Goal: Information Seeking & Learning: Learn about a topic

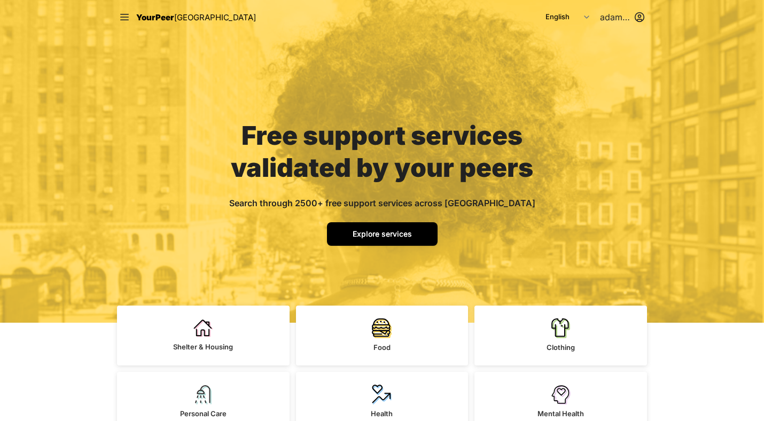
click at [386, 238] on span "Explore services" at bounding box center [382, 233] width 59 height 9
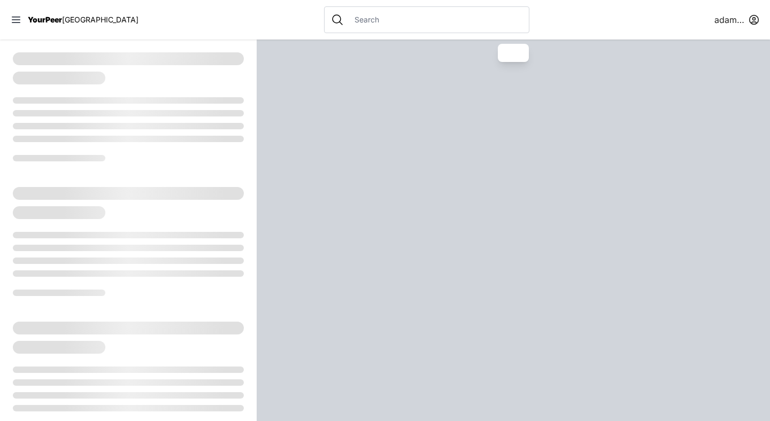
select select "recentlyUpdated"
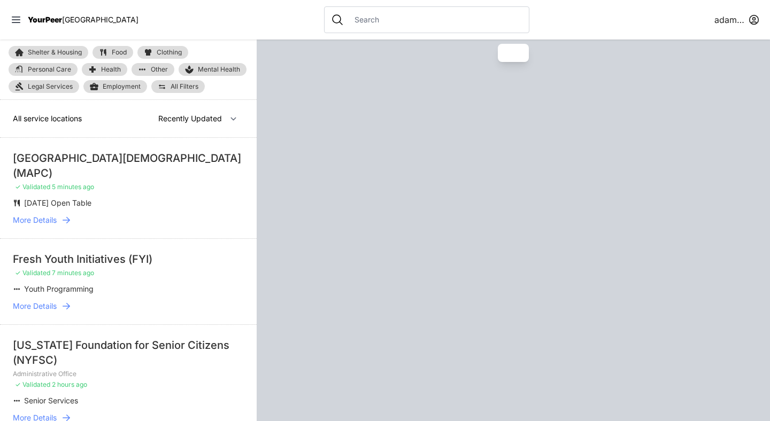
click at [352, 21] on input "text" at bounding box center [435, 19] width 174 height 11
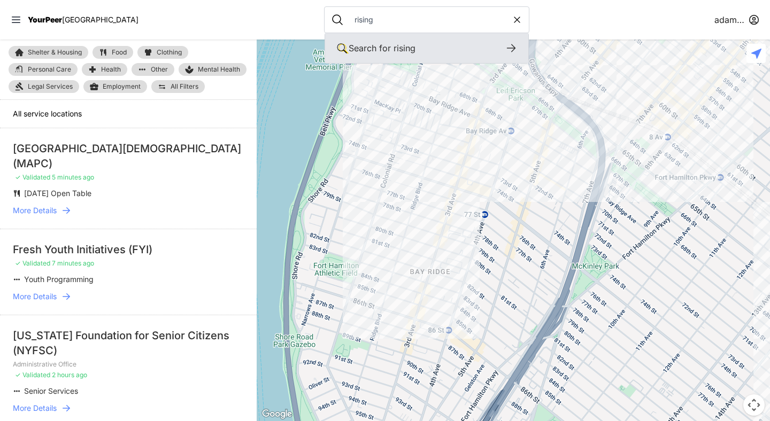
click at [504, 49] on icon at bounding box center [510, 48] width 13 height 13
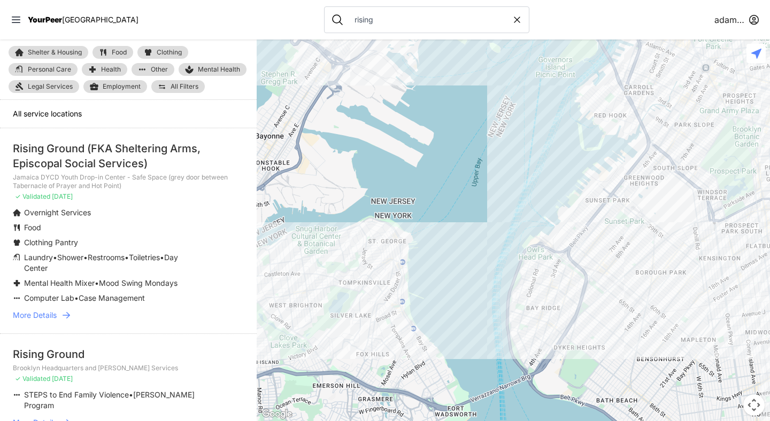
click at [65, 315] on icon at bounding box center [66, 315] width 11 height 11
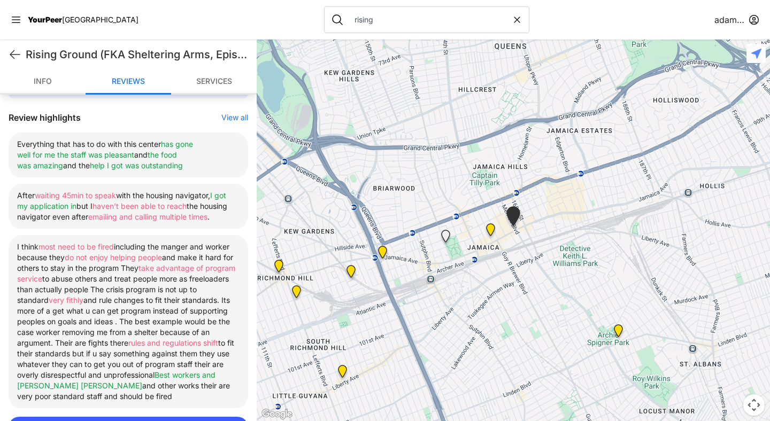
scroll to position [408, 0]
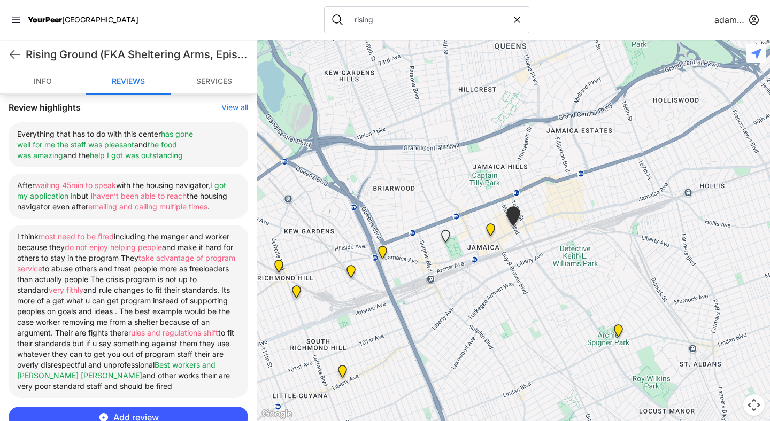
click at [348, 15] on input "rising" at bounding box center [430, 19] width 164 height 11
type input "streetwork"
click at [732, 23] on html "View map Close panel YourPeer NYC Quick Exit Single Adult Families Soup Kitchen…" at bounding box center [385, 210] width 770 height 421
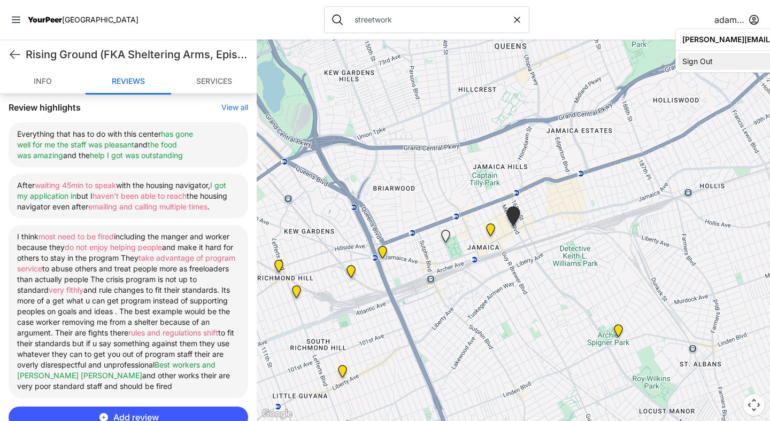
click at [706, 61] on div "Sign Out" at bounding box center [778, 61] width 200 height 17
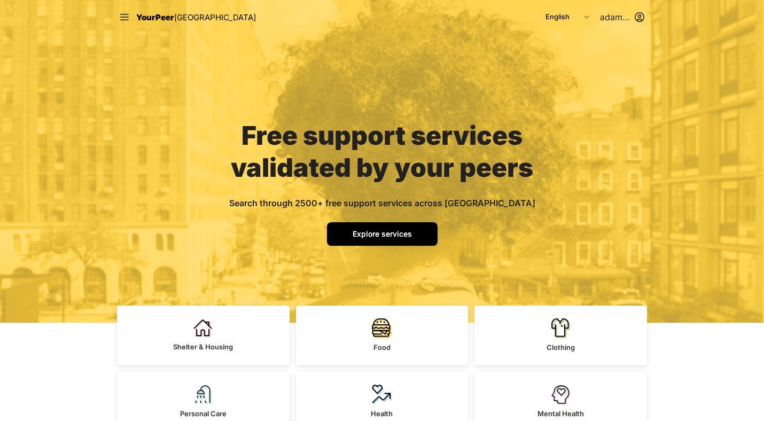
click at [374, 230] on span "Explore services" at bounding box center [382, 233] width 59 height 9
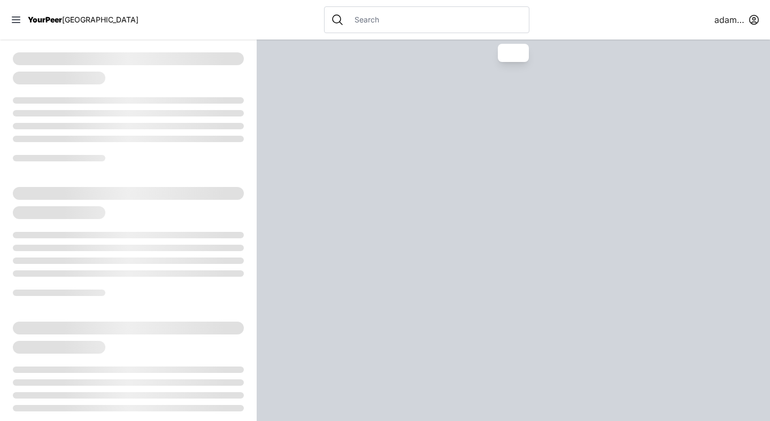
select select "recentlyUpdated"
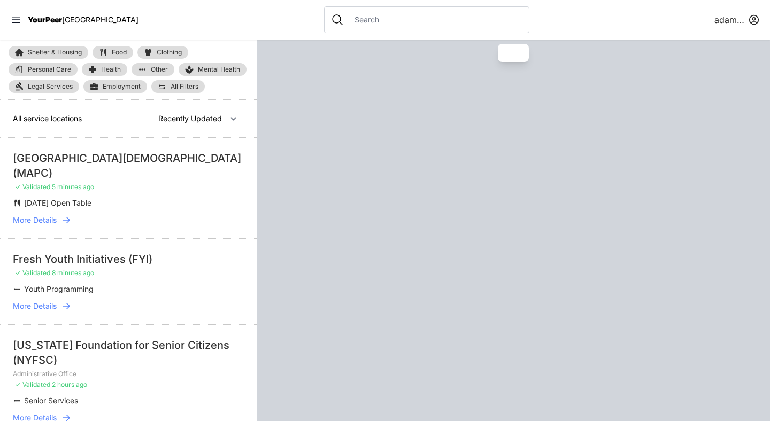
click at [348, 20] on input "text" at bounding box center [435, 19] width 174 height 11
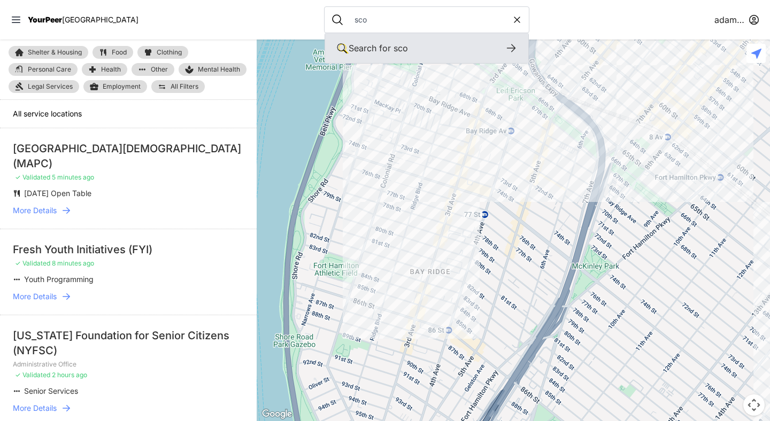
type input "sco"
click at [506, 46] on icon at bounding box center [510, 48] width 9 height 8
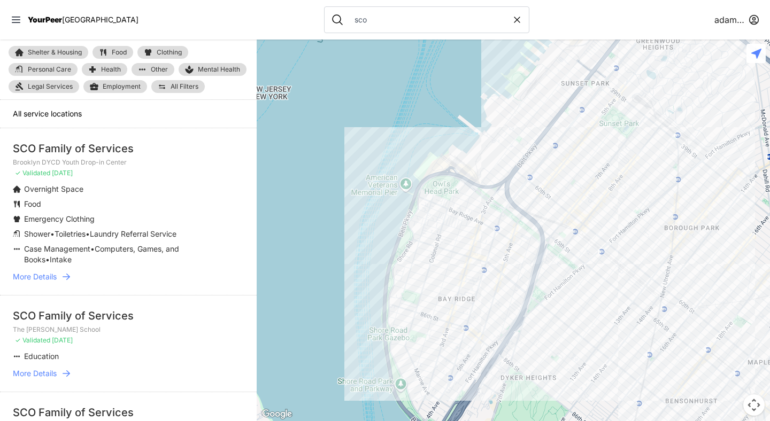
click at [68, 277] on icon at bounding box center [66, 277] width 7 height 6
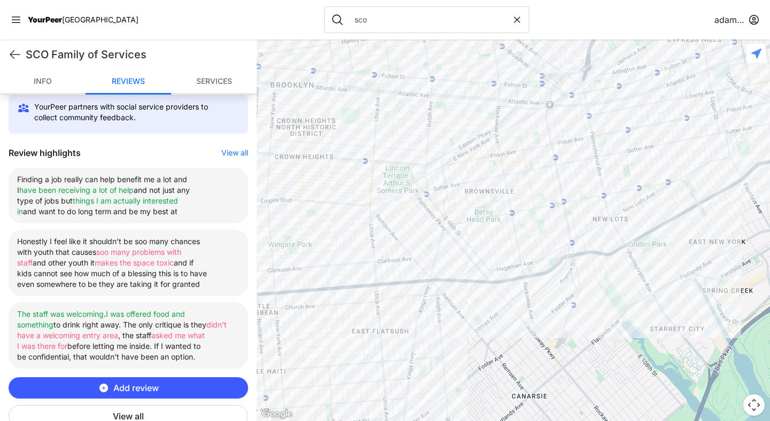
scroll to position [338, 0]
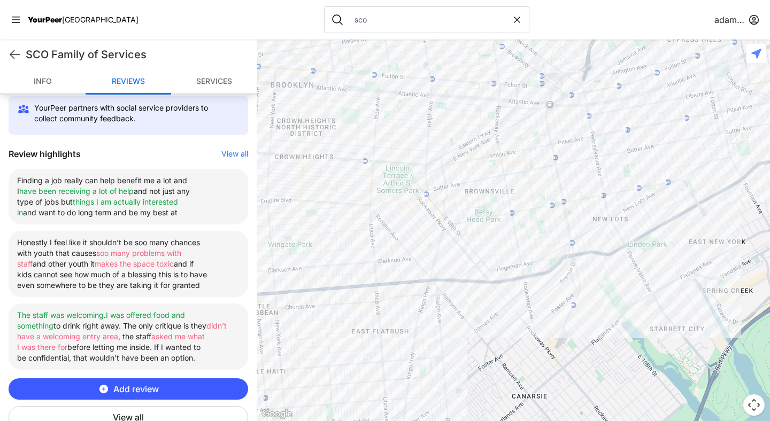
click at [741, 17] on html "View map Close panel YourPeer NYC Quick Exit Single Adult Families Soup Kitchen…" at bounding box center [385, 210] width 770 height 421
click at [702, 64] on div "Sign Out" at bounding box center [778, 61] width 200 height 17
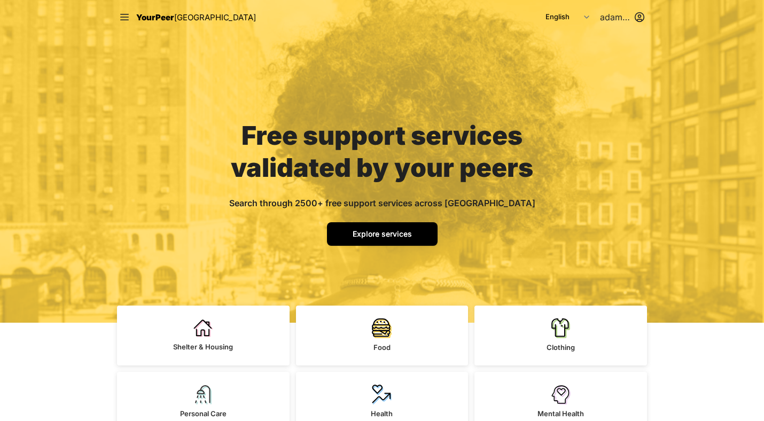
click at [393, 235] on span "Explore services" at bounding box center [382, 233] width 59 height 9
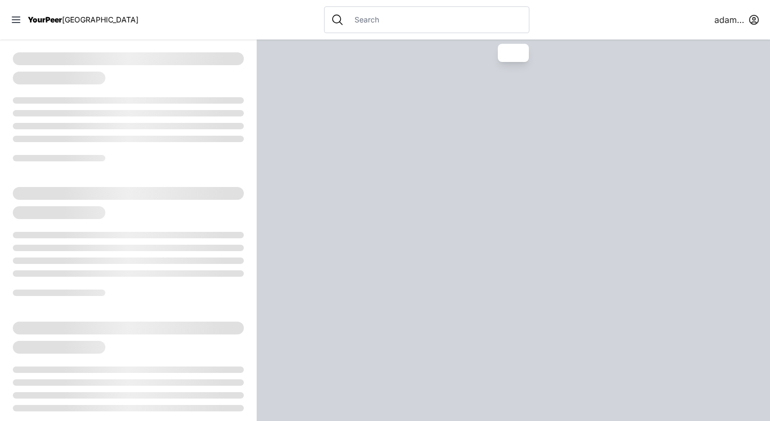
select select "recentlyUpdated"
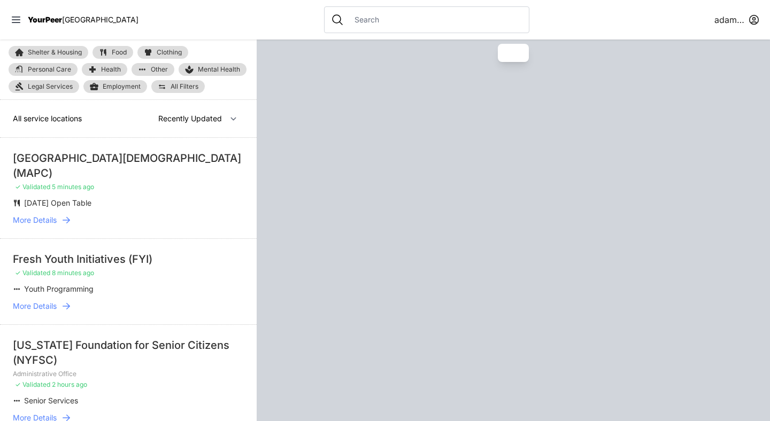
click at [397, 13] on div at bounding box center [426, 19] width 205 height 27
click at [377, 21] on input "text" at bounding box center [435, 19] width 174 height 11
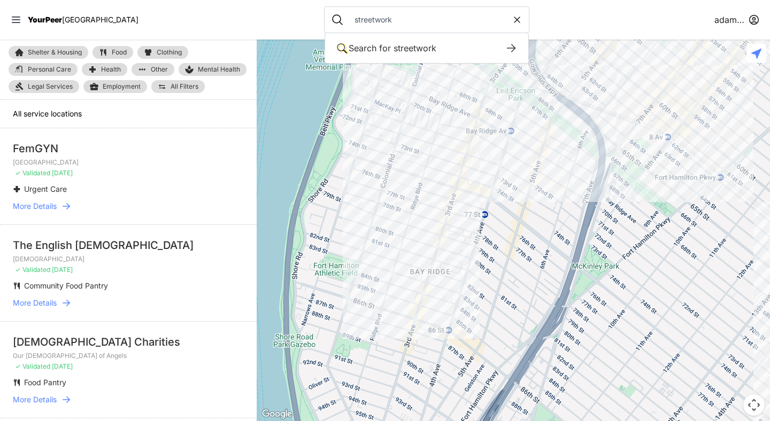
type input "streetwork"
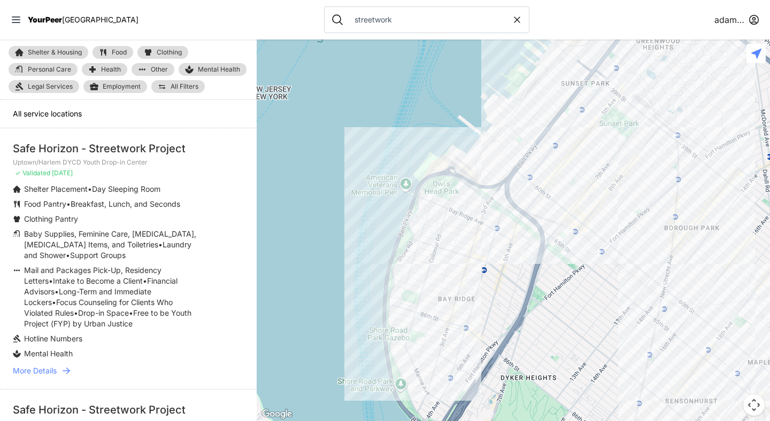
click at [66, 370] on icon at bounding box center [66, 371] width 11 height 11
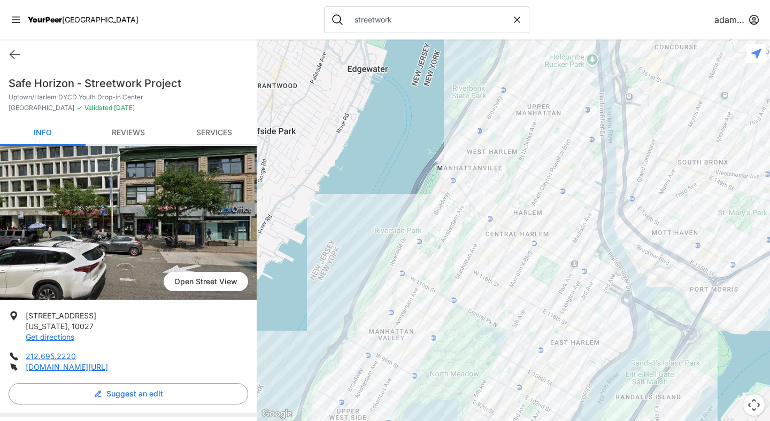
click at [726, 18] on html "View map Close panel YourPeer NYC Quick Exit Single Adult Families Soup Kitchen…" at bounding box center [385, 210] width 770 height 421
click at [701, 58] on div "Sign Out" at bounding box center [778, 61] width 200 height 17
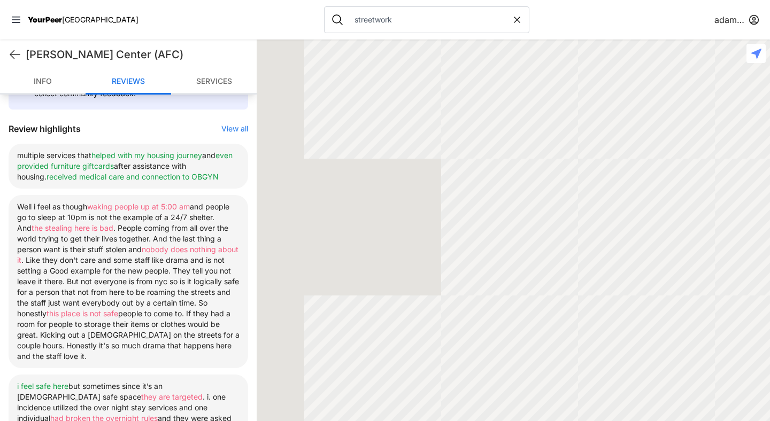
scroll to position [374, 0]
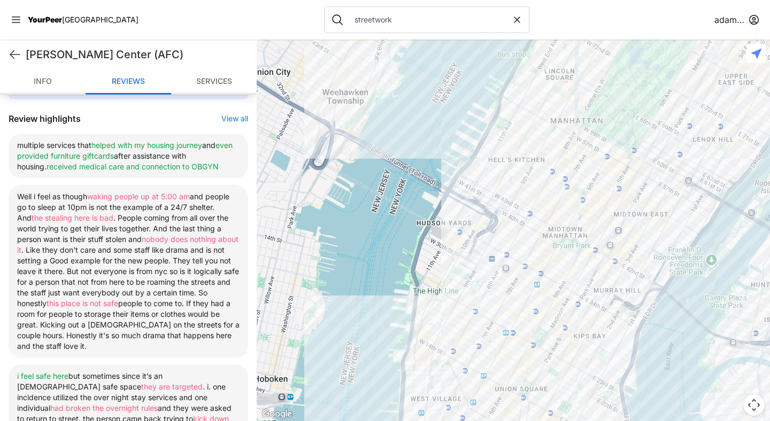
click at [730, 24] on html "View map Close panel YourPeer [GEOGRAPHIC_DATA] Quick Exit Single Adult Familie…" at bounding box center [385, 210] width 770 height 421
click at [698, 65] on div "Sign Out" at bounding box center [778, 61] width 200 height 17
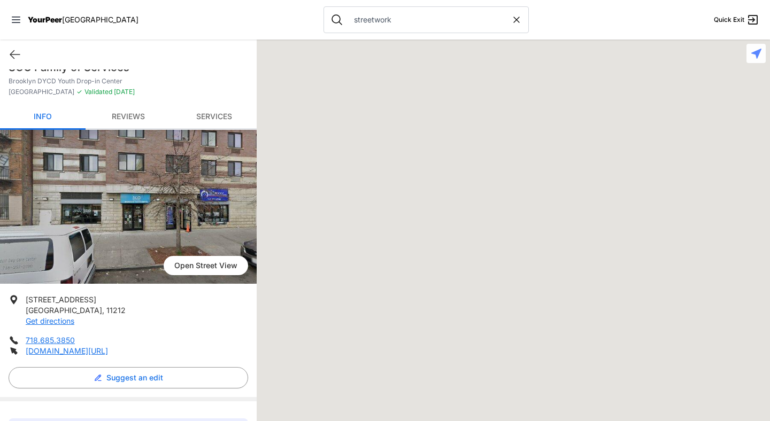
click at [134, 118] on link "Reviews" at bounding box center [129, 117] width 86 height 25
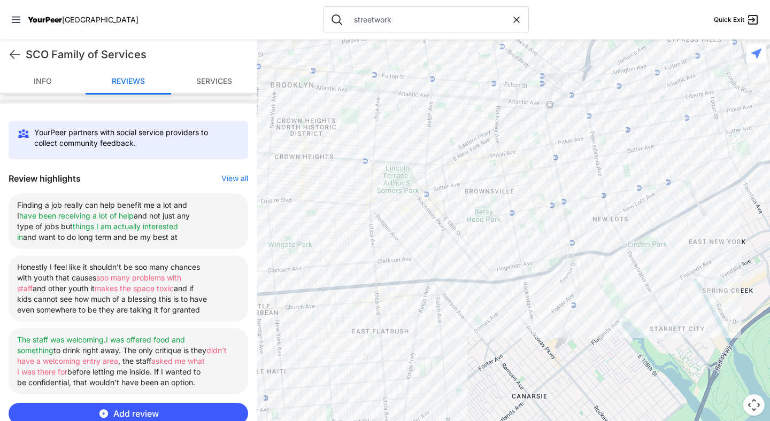
scroll to position [374, 0]
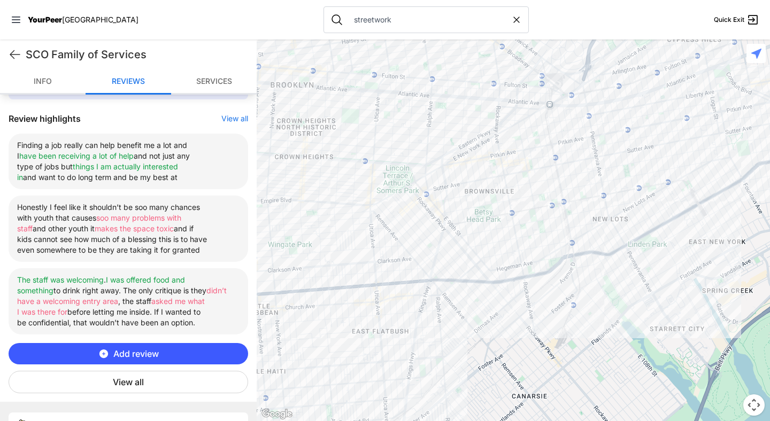
click at [136, 382] on button "View all" at bounding box center [128, 382] width 239 height 22
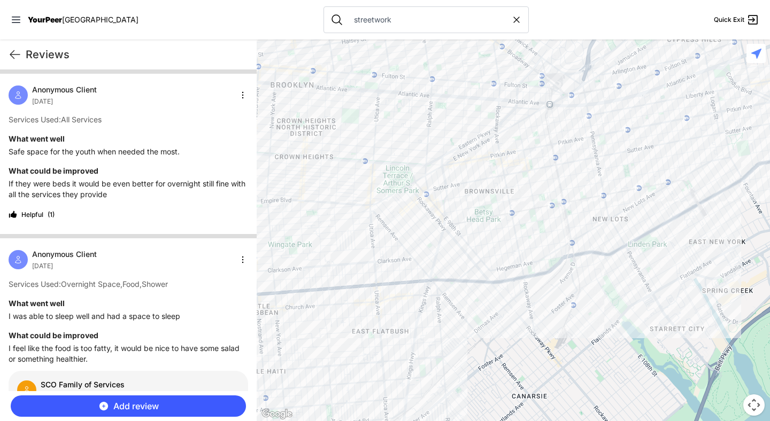
click at [240, 96] on html "View map Close panel YourPeer NYC Quick Exit Single Adult Families Soup Kitchen…" at bounding box center [385, 210] width 770 height 421
click at [234, 19] on html "View map Close panel YourPeer NYC Quick Exit Single Adult Families Soup Kitchen…" at bounding box center [385, 210] width 770 height 421
click at [14, 56] on icon at bounding box center [15, 54] width 13 height 13
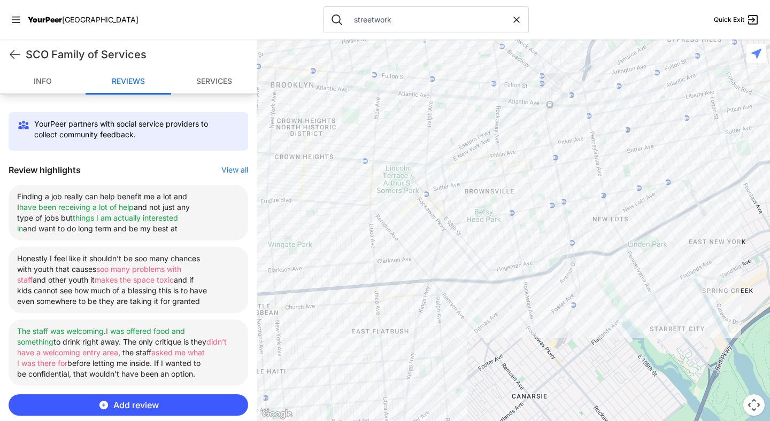
scroll to position [325, 0]
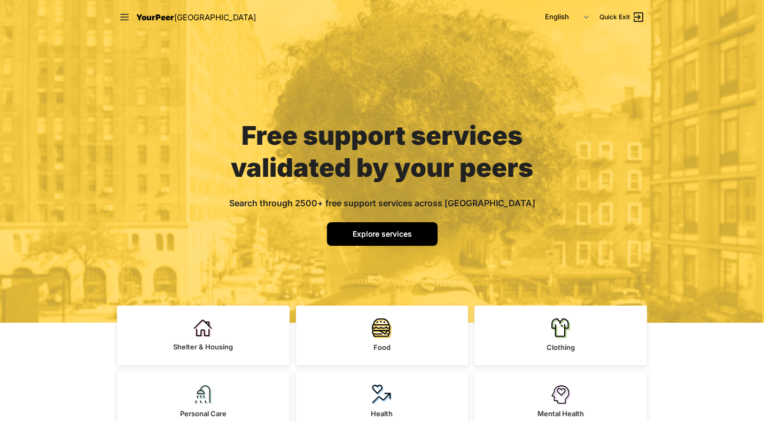
click at [371, 236] on span "Explore services" at bounding box center [382, 233] width 59 height 9
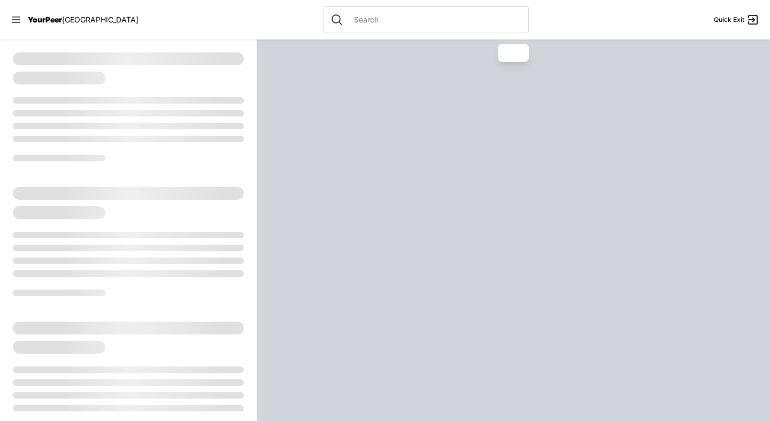
select select "recentlyUpdated"
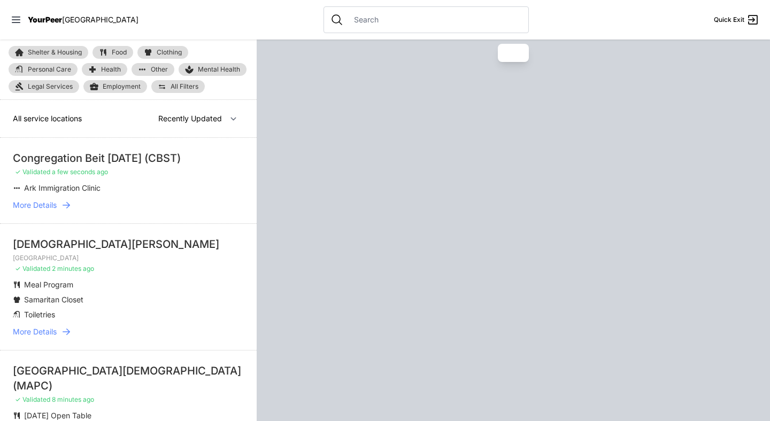
click at [371, 15] on input "text" at bounding box center [434, 19] width 174 height 11
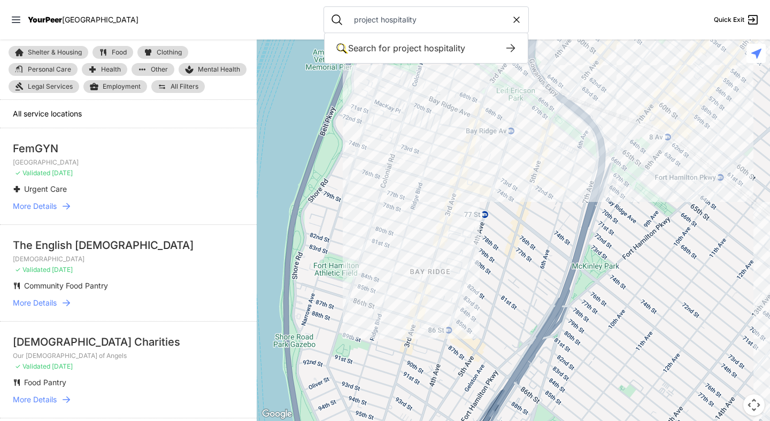
type input "project hospitality"
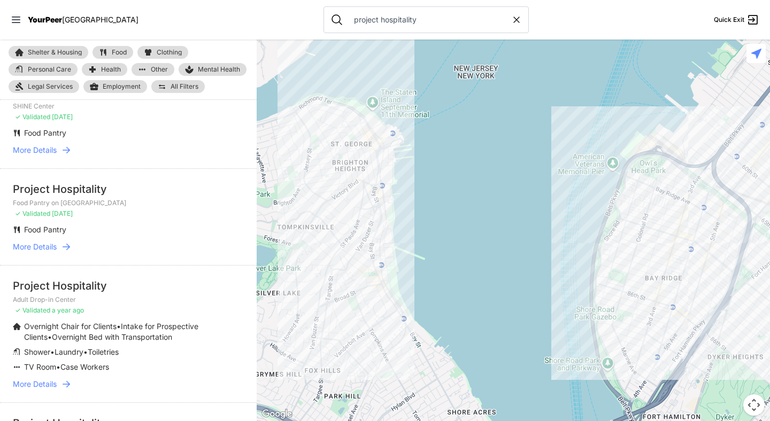
scroll to position [197, 0]
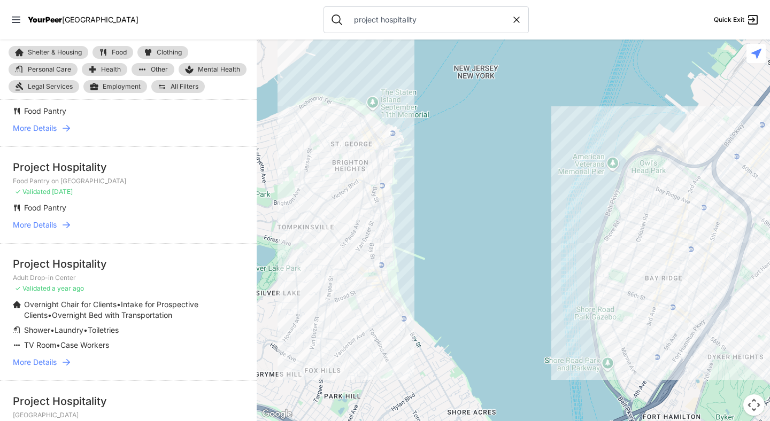
click at [68, 368] on icon at bounding box center [66, 362] width 11 height 11
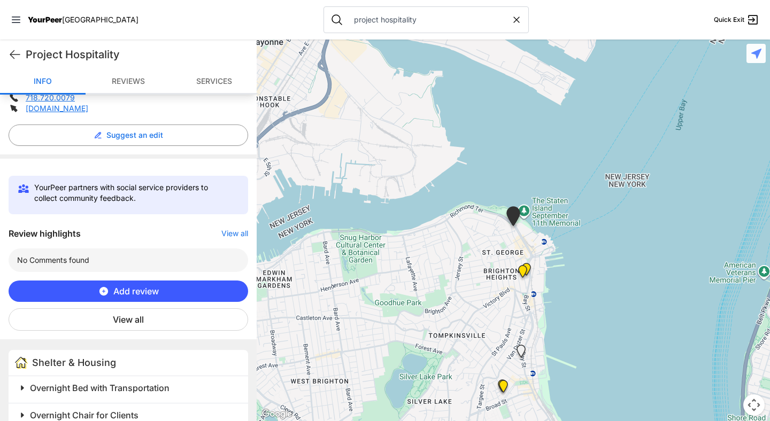
scroll to position [264, 0]
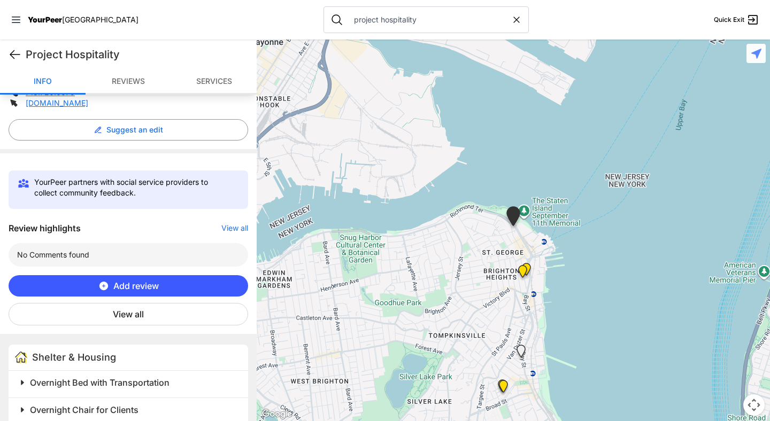
click at [11, 50] on icon at bounding box center [15, 54] width 13 height 13
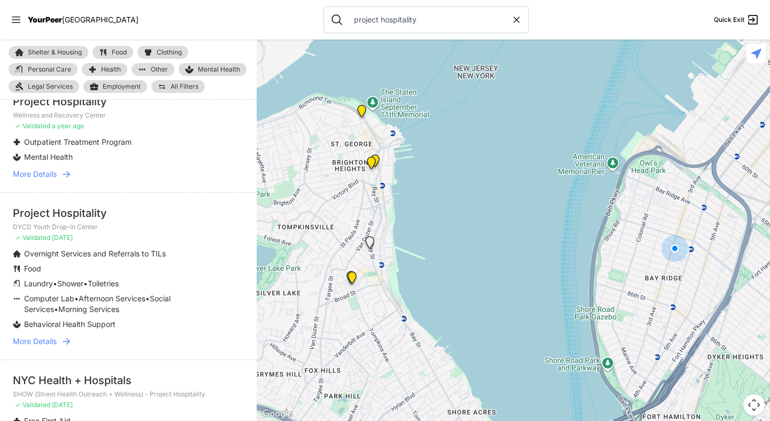
scroll to position [721, 0]
click at [68, 346] on icon at bounding box center [66, 340] width 11 height 11
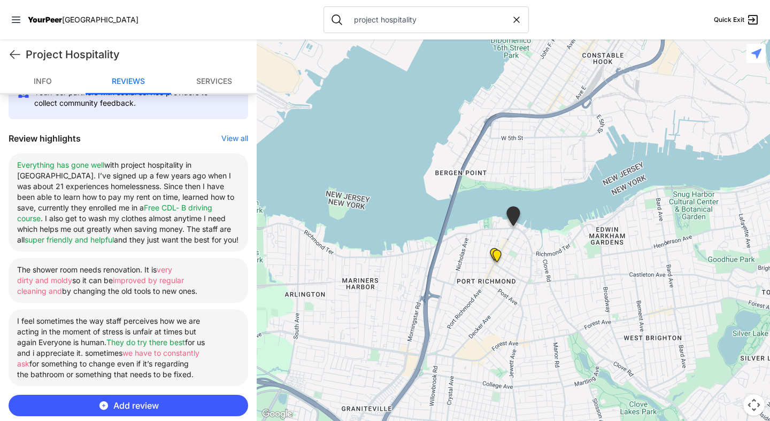
scroll to position [349, 0]
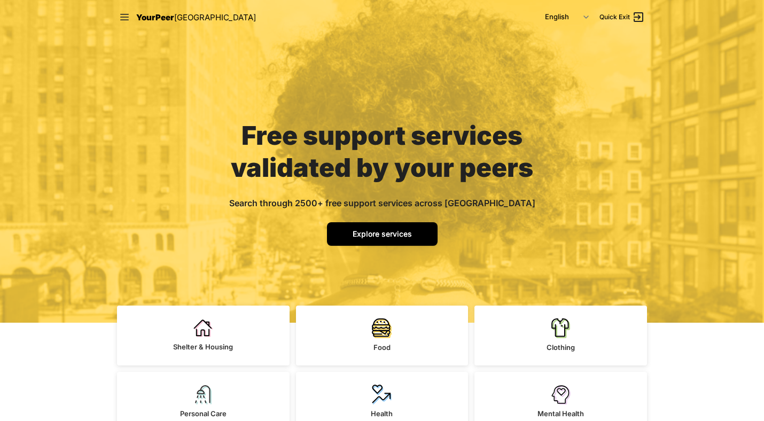
click at [375, 234] on span "Explore services" at bounding box center [382, 233] width 59 height 9
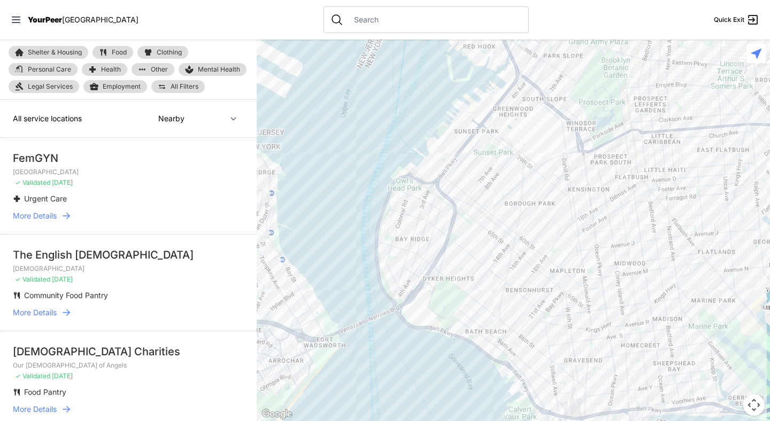
drag, startPoint x: 409, startPoint y: 149, endPoint x: 360, endPoint y: 265, distance: 126.2
click at [360, 262] on div at bounding box center [513, 231] width 513 height 382
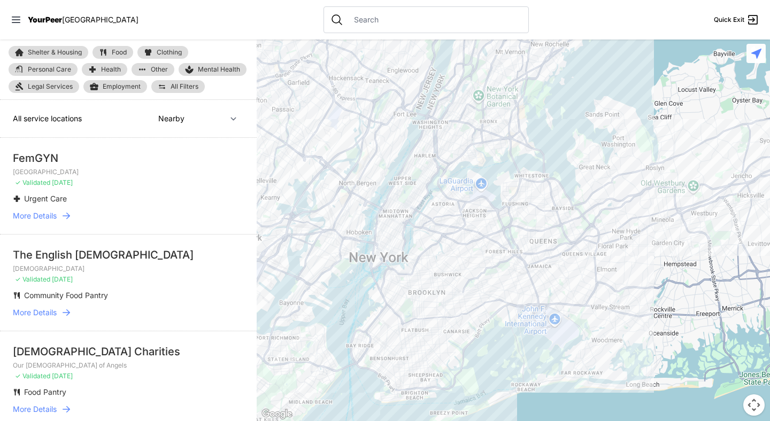
drag, startPoint x: 298, startPoint y: 133, endPoint x: 322, endPoint y: 151, distance: 29.7
click at [322, 151] on div at bounding box center [513, 231] width 513 height 382
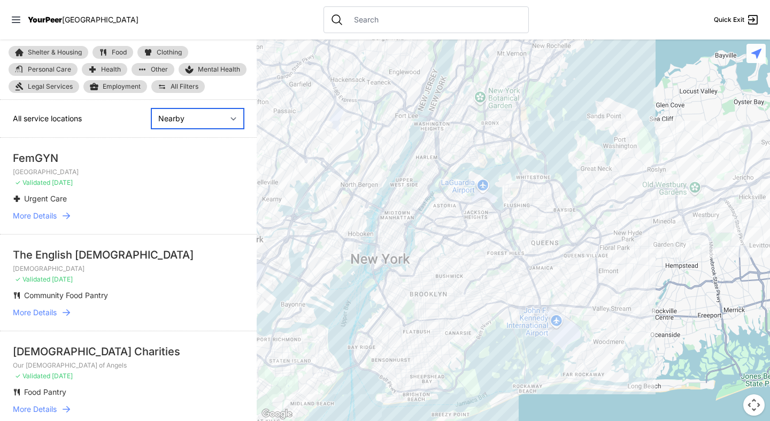
click at [231, 117] on select "Nearby Recently Updated Most Services" at bounding box center [197, 118] width 92 height 20
click at [151, 108] on select "Nearby Recently Updated Most Services" at bounding box center [197, 118] width 92 height 20
select select "recentlyUpdated"
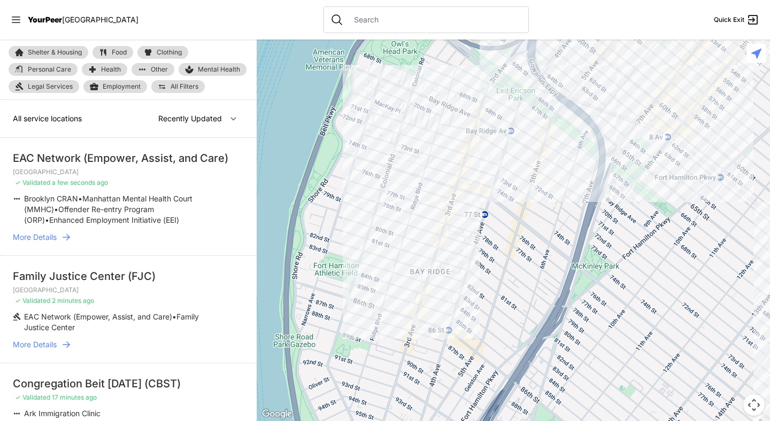
click at [184, 86] on span "All Filters" at bounding box center [184, 86] width 28 height 6
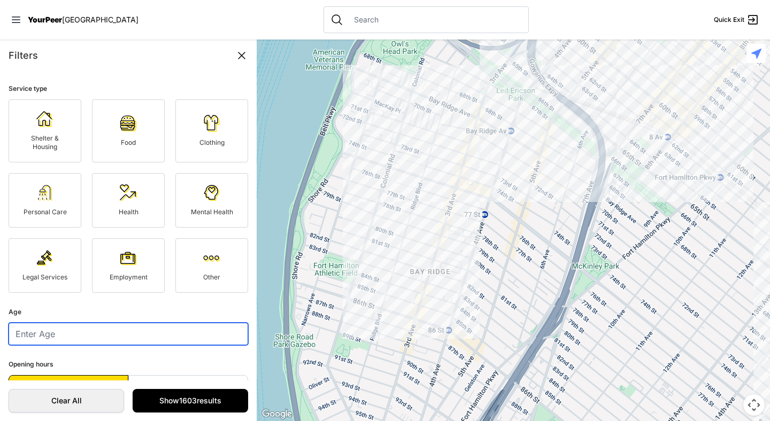
click at [54, 331] on input "number" at bounding box center [128, 334] width 239 height 22
type input "21"
click at [44, 135] on span "Shelter & Housing" at bounding box center [45, 142] width 28 height 17
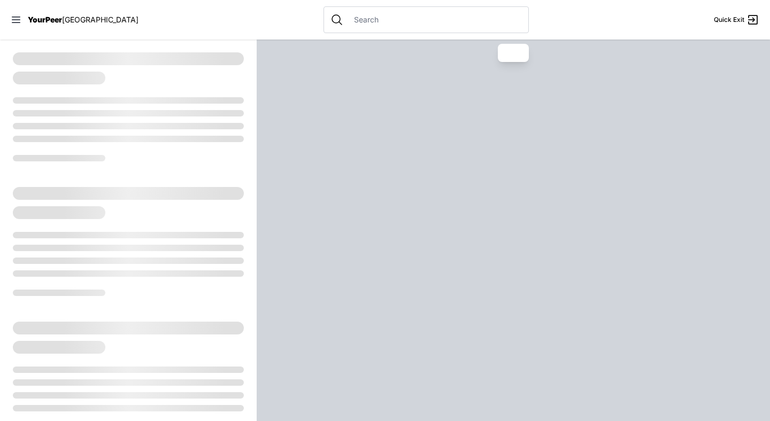
select select "recentlyUpdated"
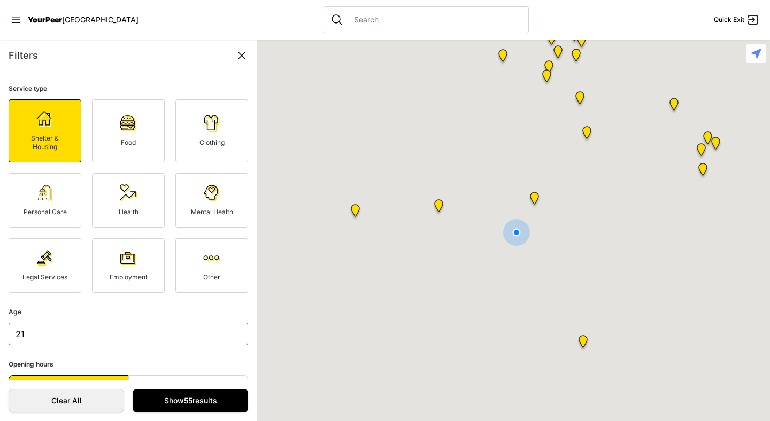
scroll to position [72, 0]
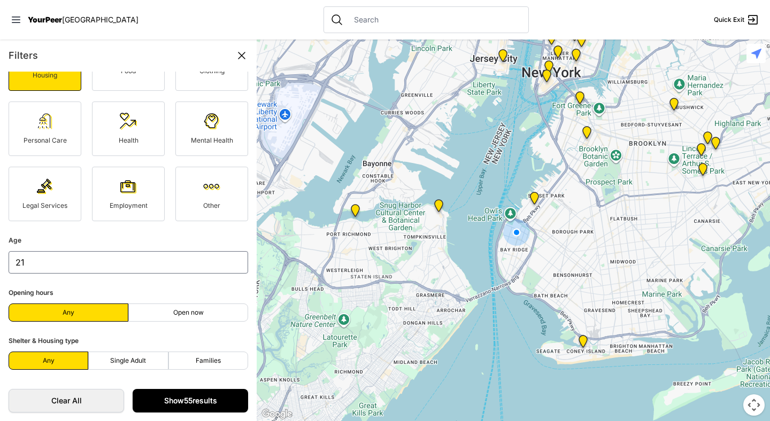
click at [178, 400] on link "Show 55 results" at bounding box center [190, 401] width 115 height 24
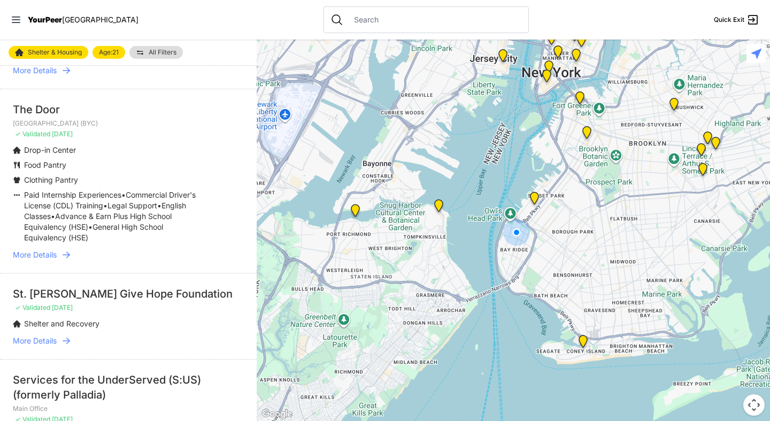
scroll to position [545, 0]
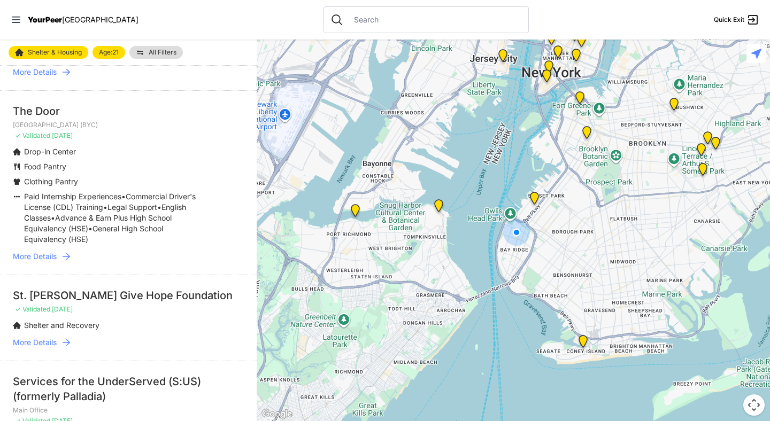
click at [67, 256] on icon at bounding box center [66, 256] width 7 height 6
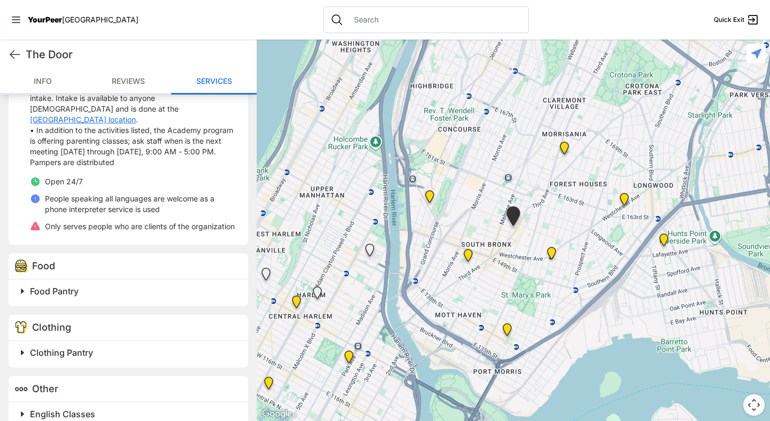
scroll to position [592, 0]
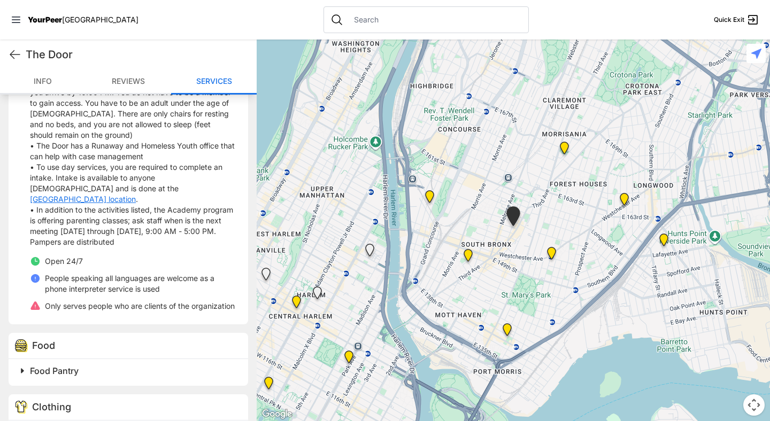
click at [19, 367] on span at bounding box center [156, 370] width 282 height 15
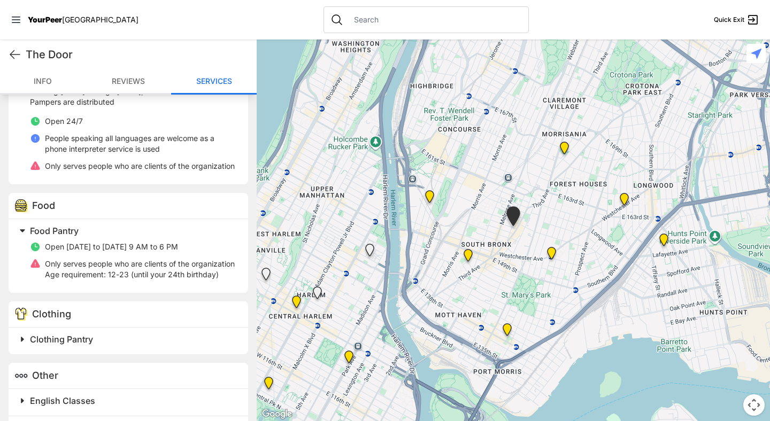
scroll to position [734, 0]
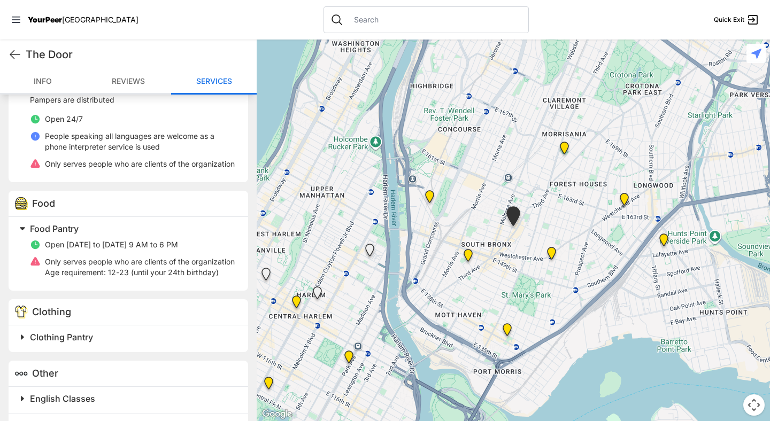
click at [24, 230] on span at bounding box center [156, 228] width 282 height 15
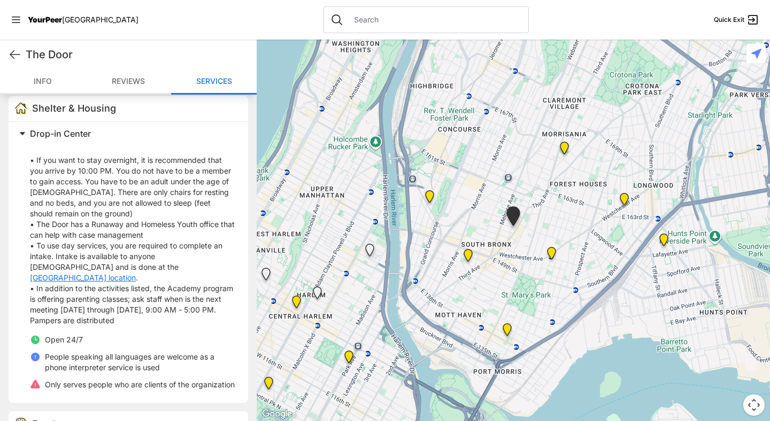
scroll to position [523, 0]
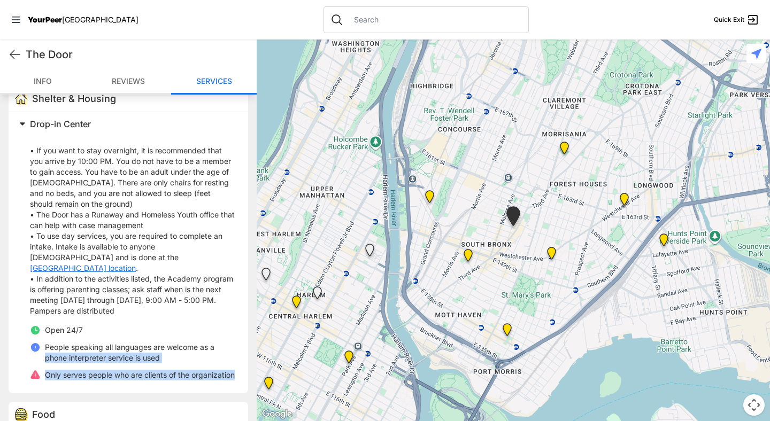
drag, startPoint x: 99, startPoint y: 373, endPoint x: 47, endPoint y: 342, distance: 60.9
click at [47, 342] on ul "Open 24/7 People speaking all languages are welcome as a phone interpreter serv…" at bounding box center [132, 353] width 205 height 56
click at [17, 53] on icon at bounding box center [15, 54] width 13 height 13
